Goal: Transaction & Acquisition: Purchase product/service

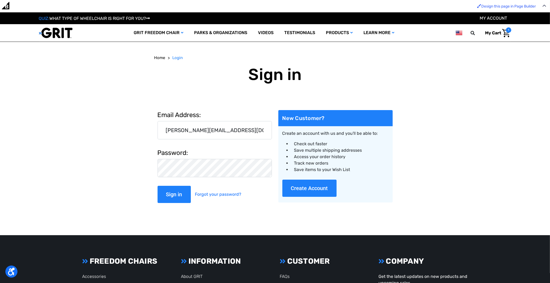
type input "alex@gogrit.us"
click at [158, 186] on input "Sign in" at bounding box center [174, 194] width 33 height 17
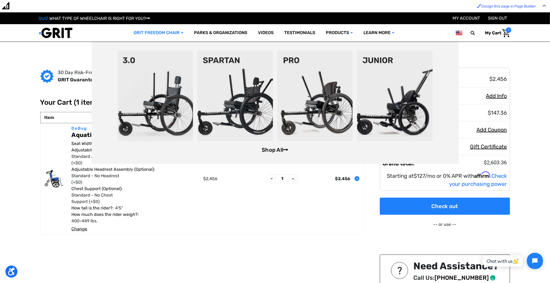
click at [280, 150] on link "Shop All" at bounding box center [275, 150] width 26 height 6
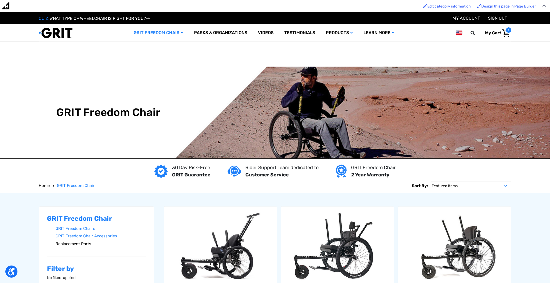
click at [74, 245] on link "Replacement Parts" at bounding box center [101, 244] width 90 height 8
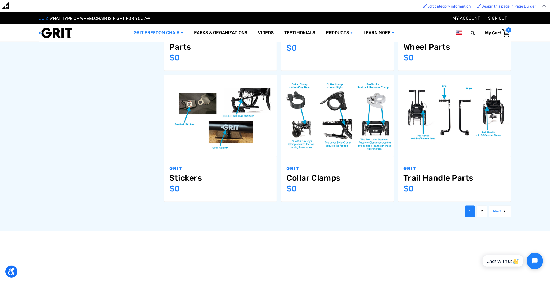
scroll to position [636, 0]
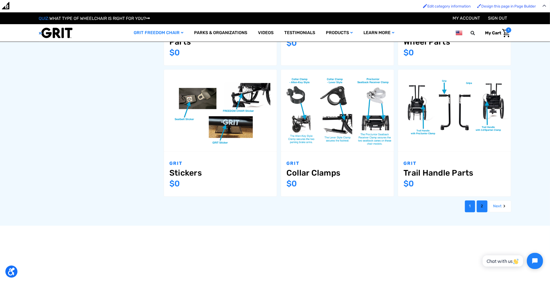
click at [479, 206] on link "2" at bounding box center [482, 207] width 11 height 12
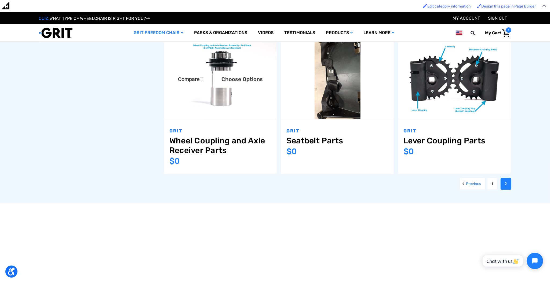
scroll to position [250, 0]
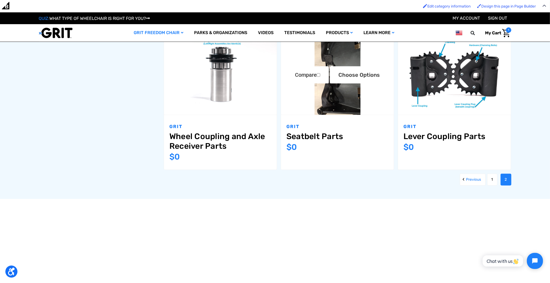
click at [343, 101] on img "Seatbelt Parts,$0.00\a" at bounding box center [337, 74] width 113 height 82
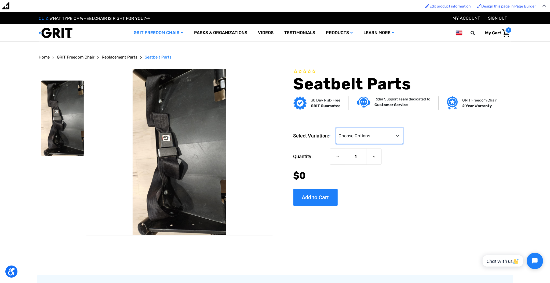
click at [399, 139] on select "Choose Options Adult Chair - Seatbelt and Hardware GRIT Junior - Seatbelt and H…" at bounding box center [369, 136] width 67 height 16
select select "1479"
click at [337, 128] on select "Choose Options Adult Chair - Seatbelt and Hardware GRIT Junior - Seatbelt and H…" at bounding box center [369, 136] width 67 height 16
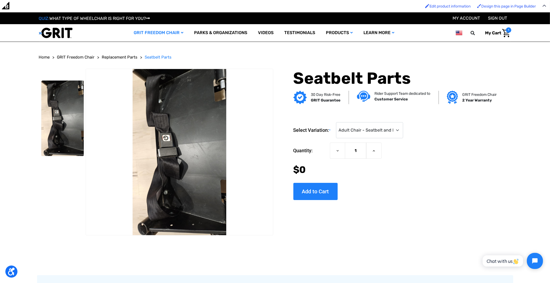
click at [423, 133] on div "Select Variation: * Choose Options Adult Chair - Seatbelt and Hardware GRIT Jun…" at bounding box center [393, 130] width 201 height 16
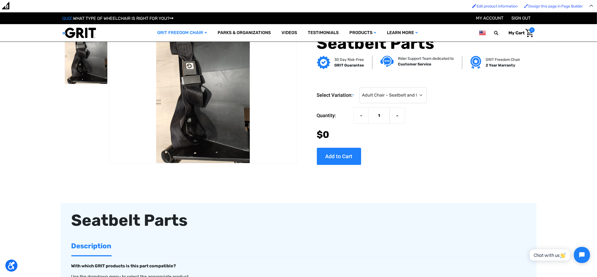
scroll to position [42, 0]
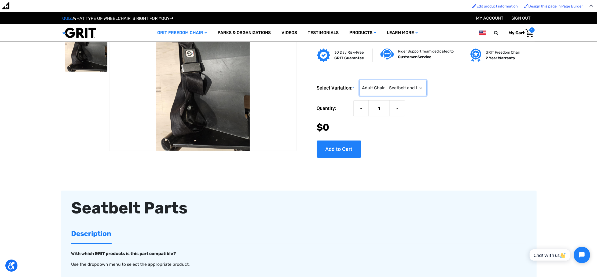
click at [410, 85] on select "Choose Options Adult Chair - Seatbelt and Hardware GRIT Junior - Seatbelt and H…" at bounding box center [393, 88] width 67 height 16
